Goal: Find specific page/section: Find specific page/section

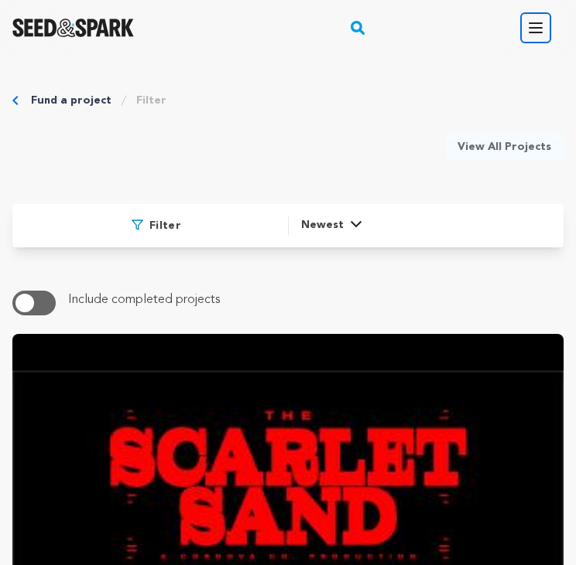
click at [542, 36] on icon "button" at bounding box center [535, 28] width 19 height 19
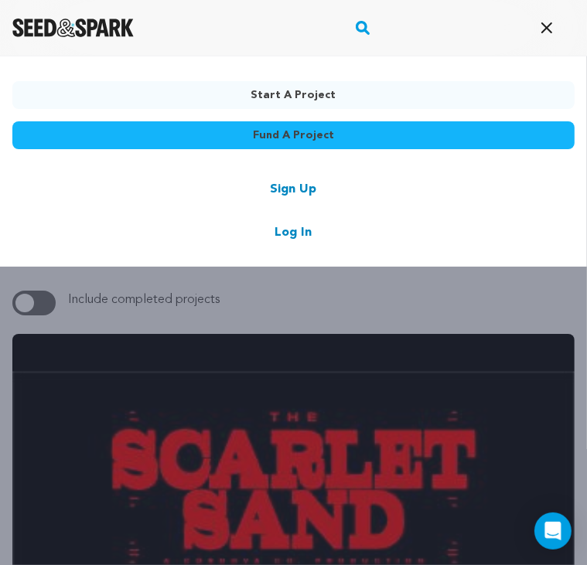
click at [300, 230] on link "Log In" at bounding box center [293, 233] width 37 height 19
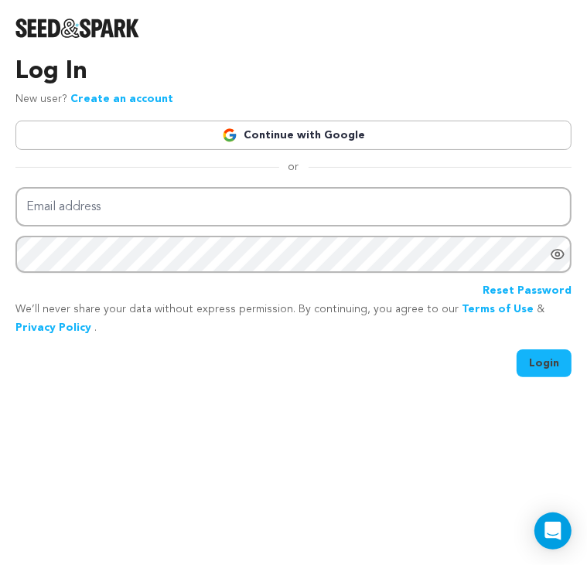
click at [279, 130] on link "Continue with Google" at bounding box center [293, 135] width 556 height 29
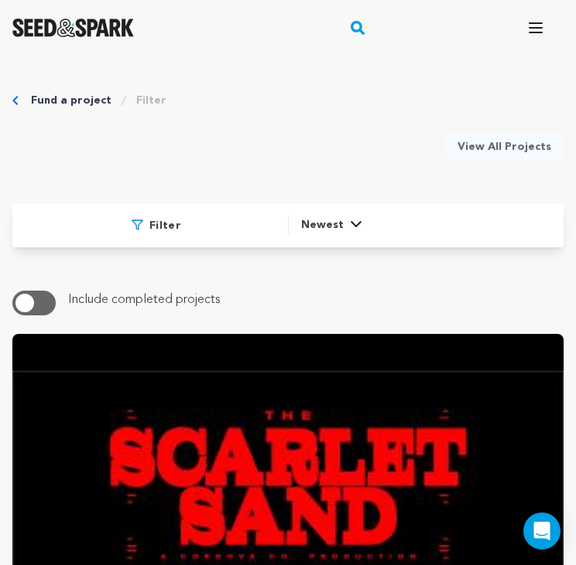
click at [357, 28] on rect "button" at bounding box center [357, 28] width 19 height 19
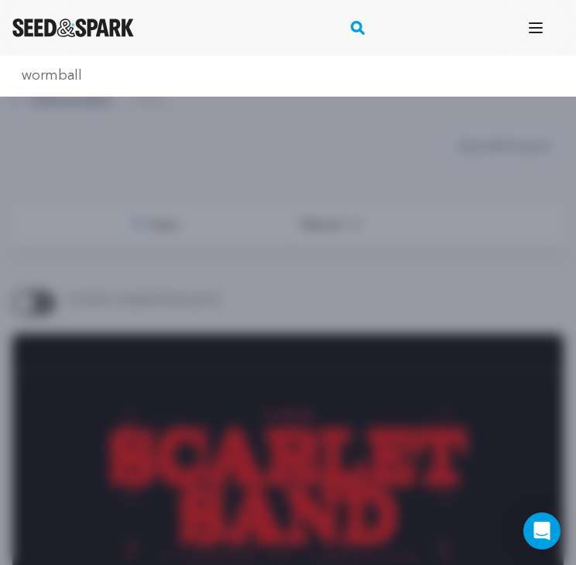
type input "wormball"
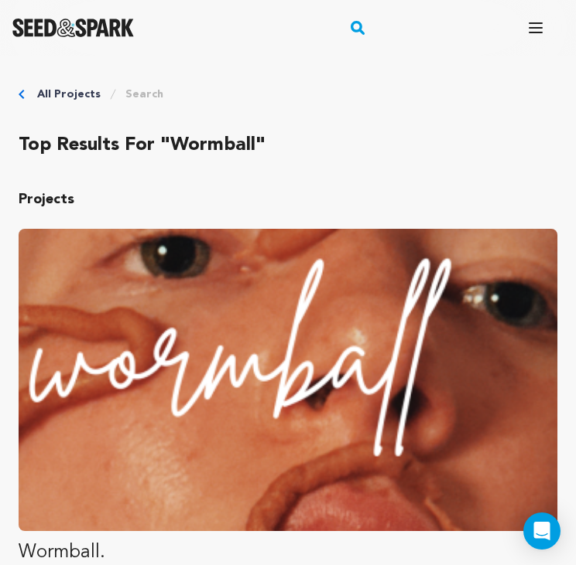
click at [305, 248] on img "Fund Wormball." at bounding box center [288, 380] width 538 height 302
